Goal: Task Accomplishment & Management: Manage account settings

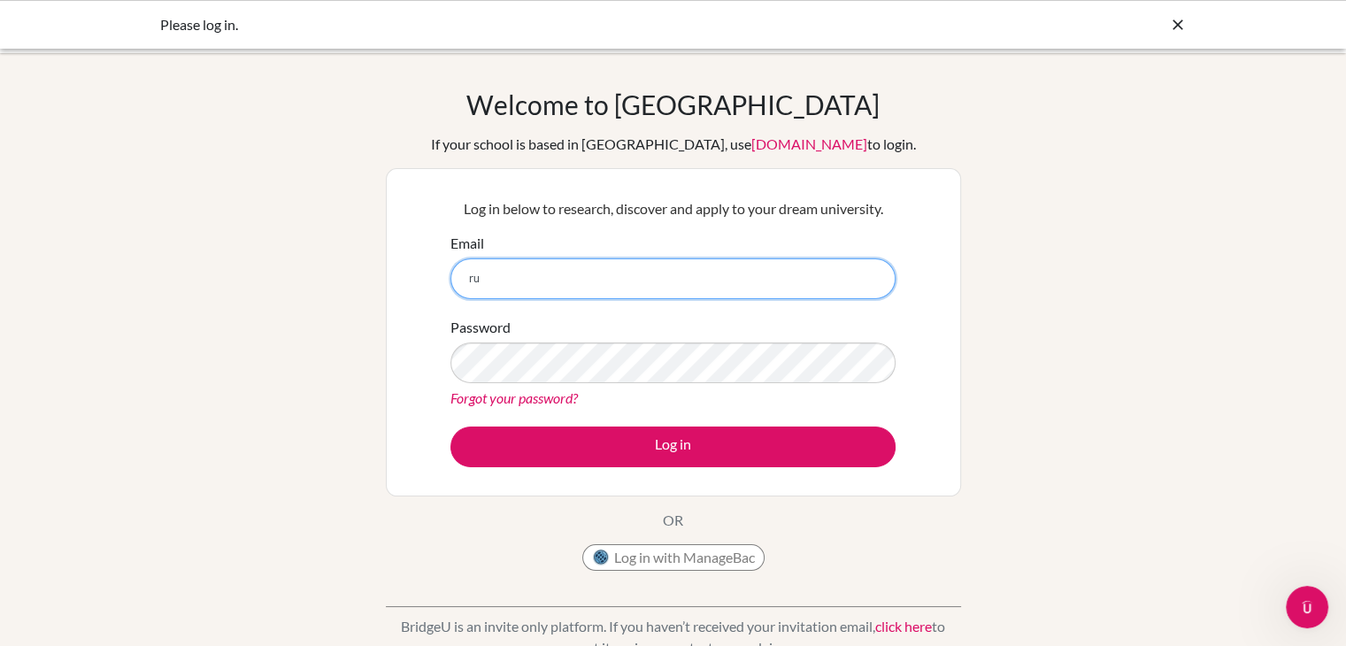
type input "r"
type input "rukm@stduent.dalat.org"
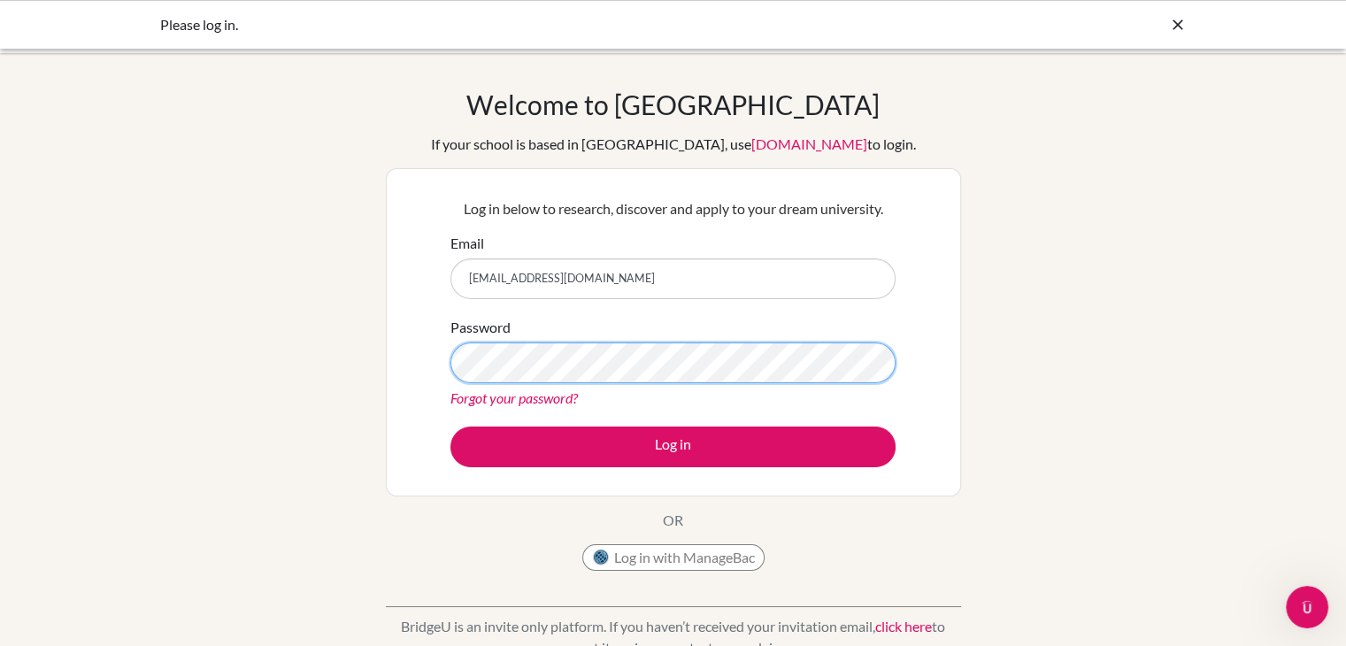
click at [451, 427] on button "Log in" at bounding box center [673, 447] width 445 height 41
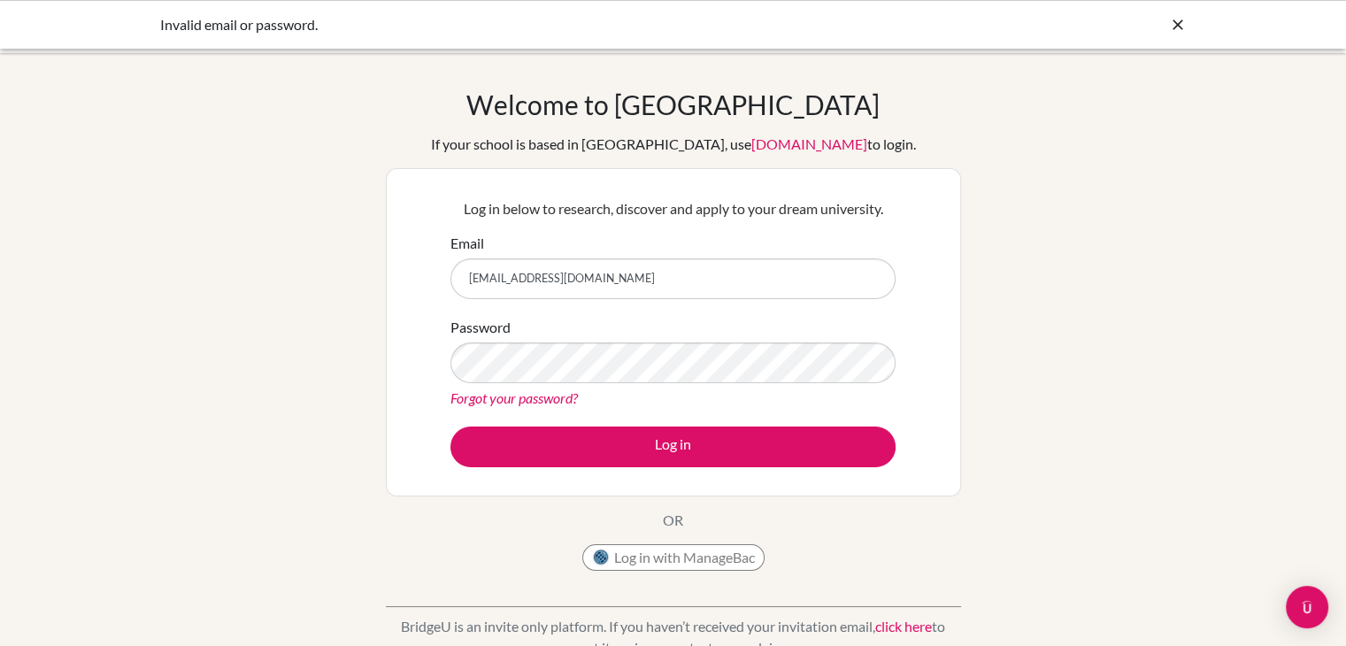
click at [550, 394] on link "Forgot your password?" at bounding box center [514, 397] width 127 height 17
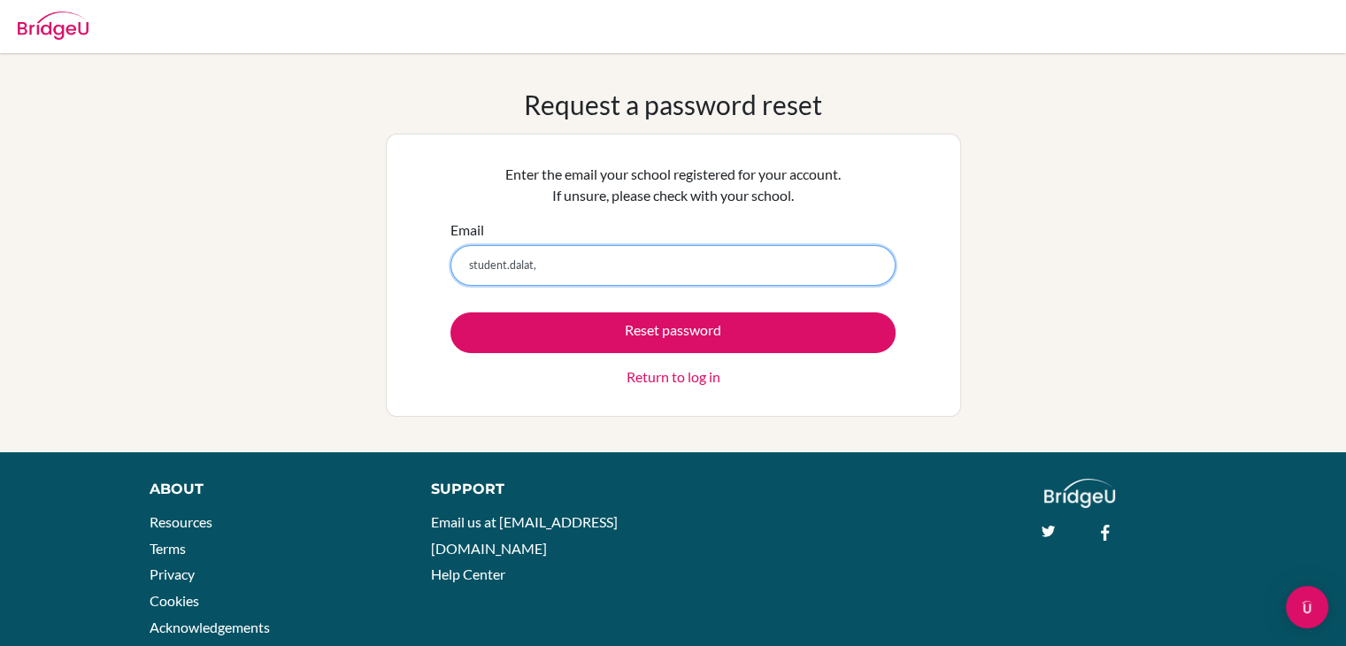
click at [459, 266] on input "student.dalat," at bounding box center [673, 265] width 445 height 41
click at [620, 263] on input "rukim@student.dalat," at bounding box center [673, 265] width 445 height 41
click at [451, 312] on button "Reset password" at bounding box center [673, 332] width 445 height 41
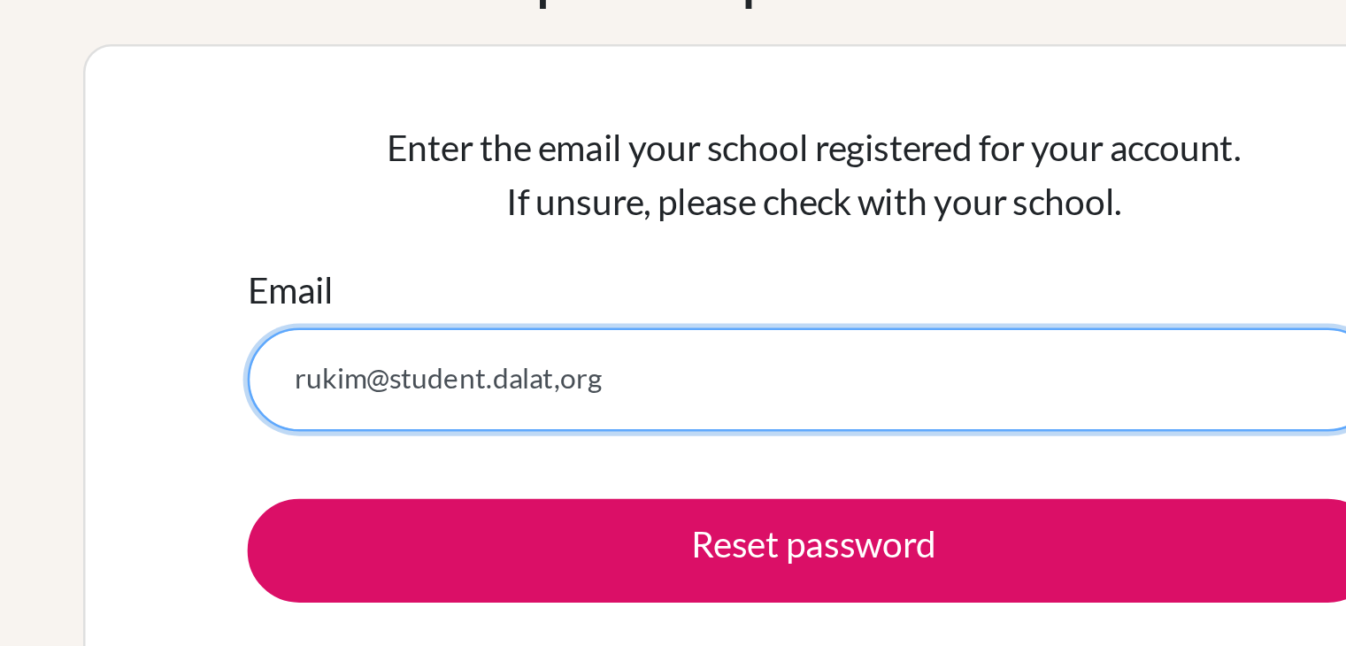
click at [574, 268] on input "rukim@student.dalat,org" at bounding box center [673, 265] width 445 height 41
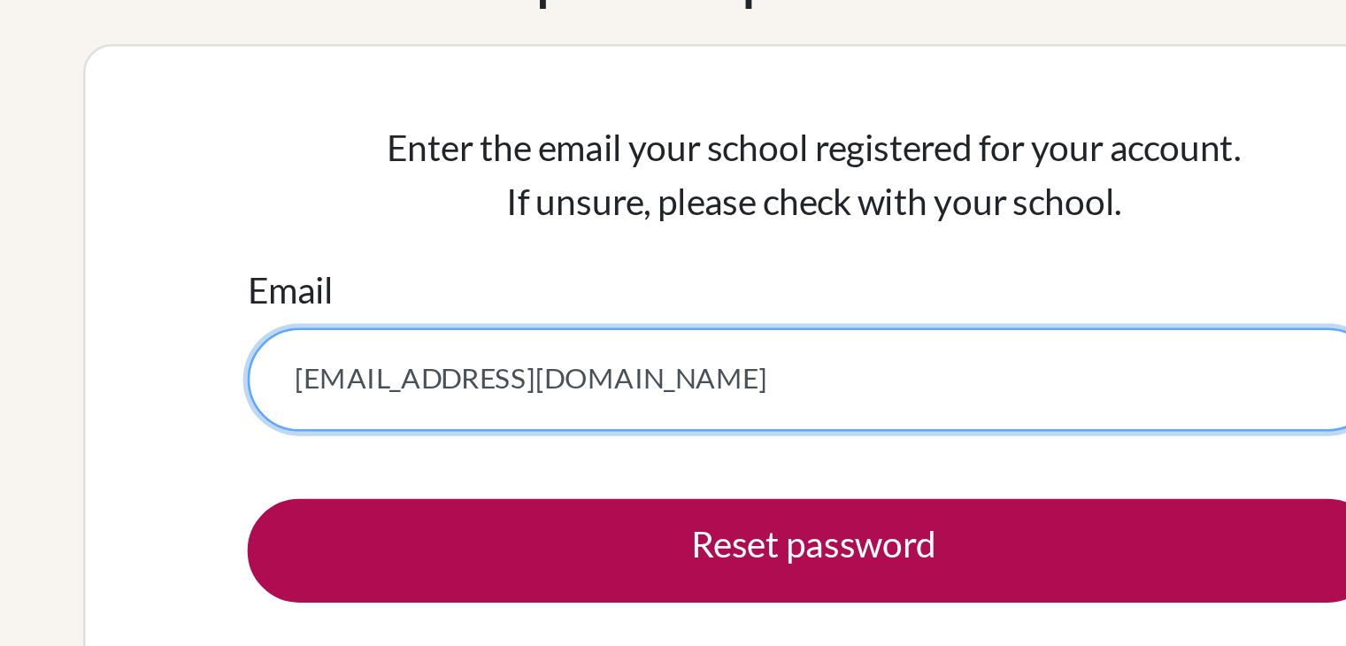
type input "[EMAIL_ADDRESS][DOMAIN_NAME]"
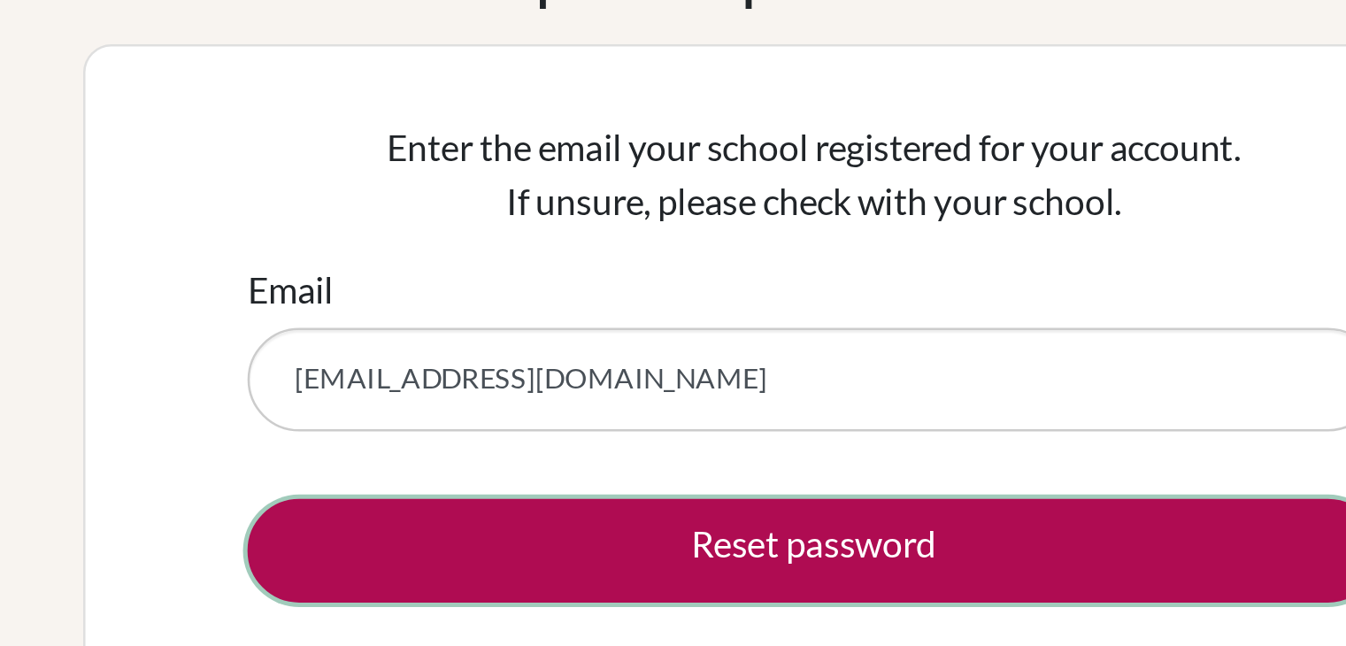
click at [590, 336] on button "Reset password" at bounding box center [673, 332] width 445 height 41
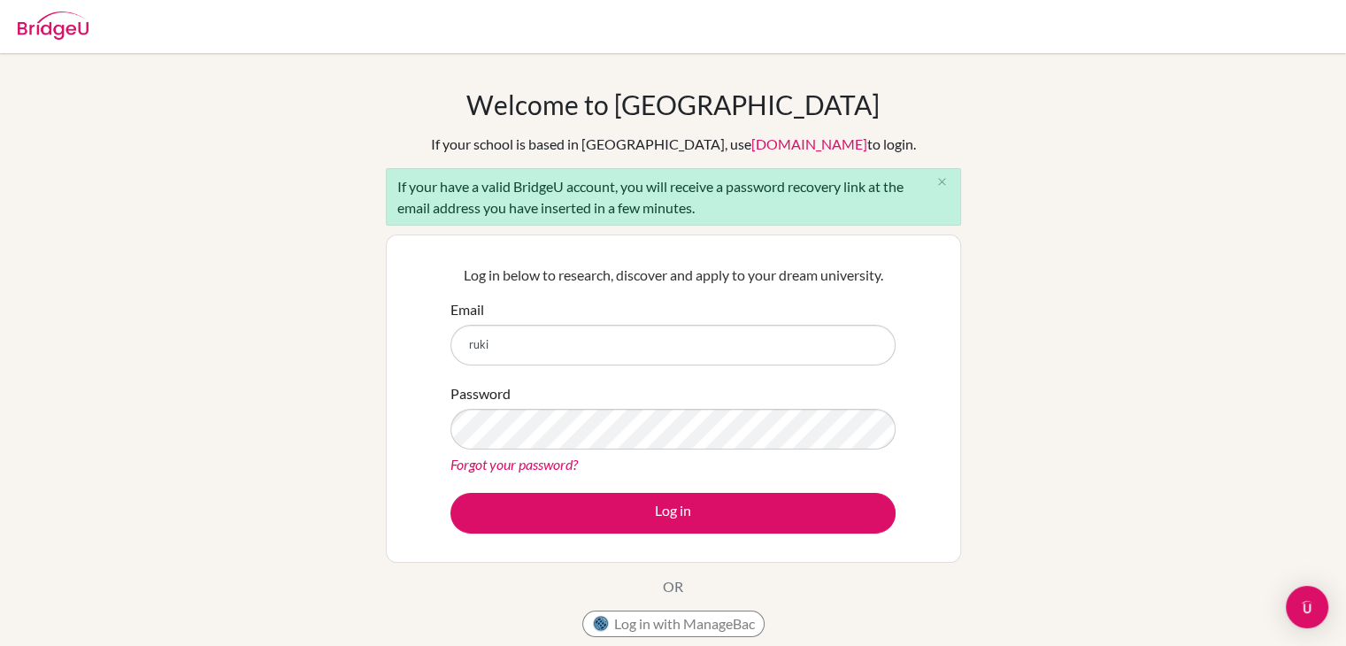
type input "rukim@student.dalat.org"
click at [451, 493] on button "Log in" at bounding box center [673, 513] width 445 height 41
